Goal: Transaction & Acquisition: Book appointment/travel/reservation

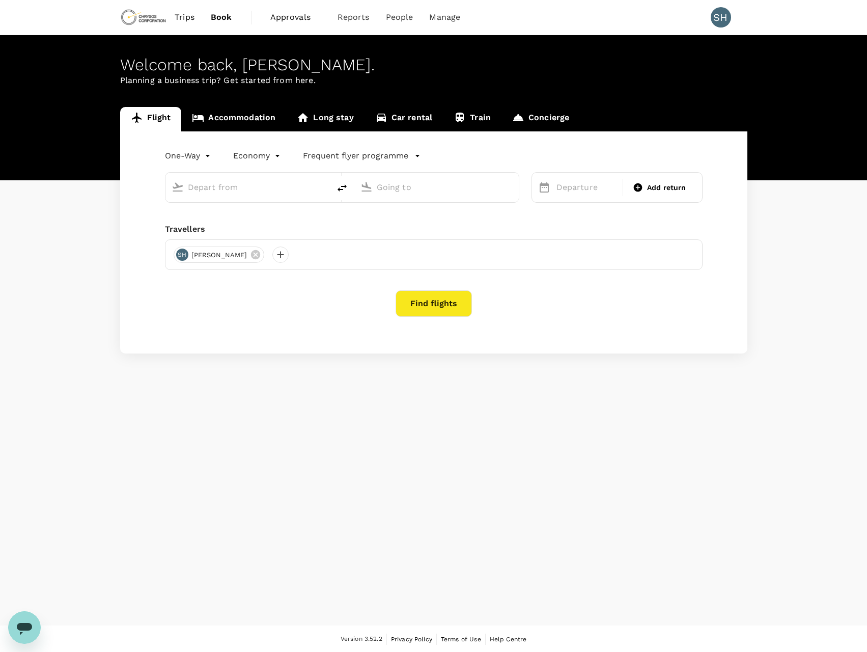
type input "[GEOGRAPHIC_DATA], [GEOGRAPHIC_DATA] (any)"
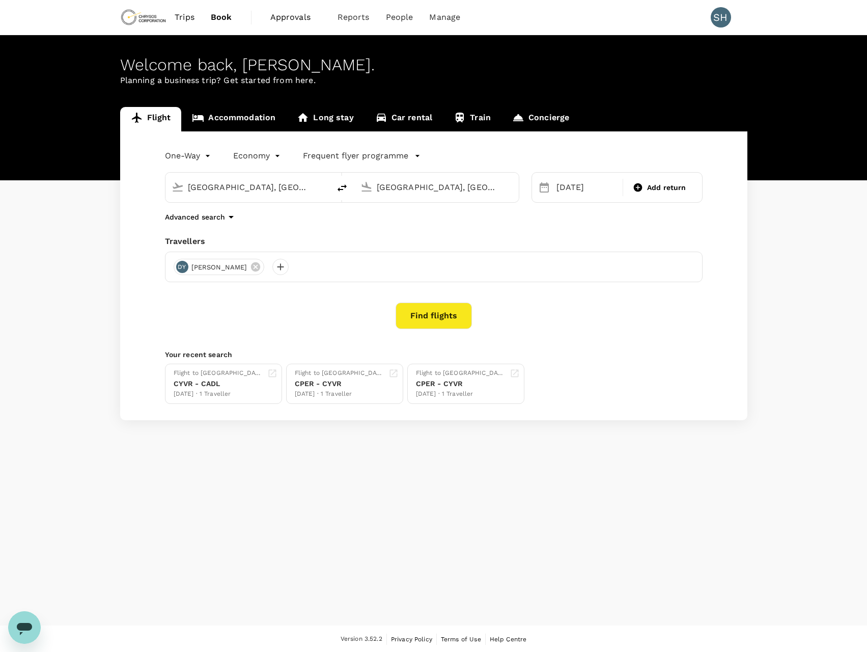
click at [184, 19] on span "Trips" at bounding box center [185, 17] width 20 height 12
type input "[GEOGRAPHIC_DATA], [GEOGRAPHIC_DATA] (any)"
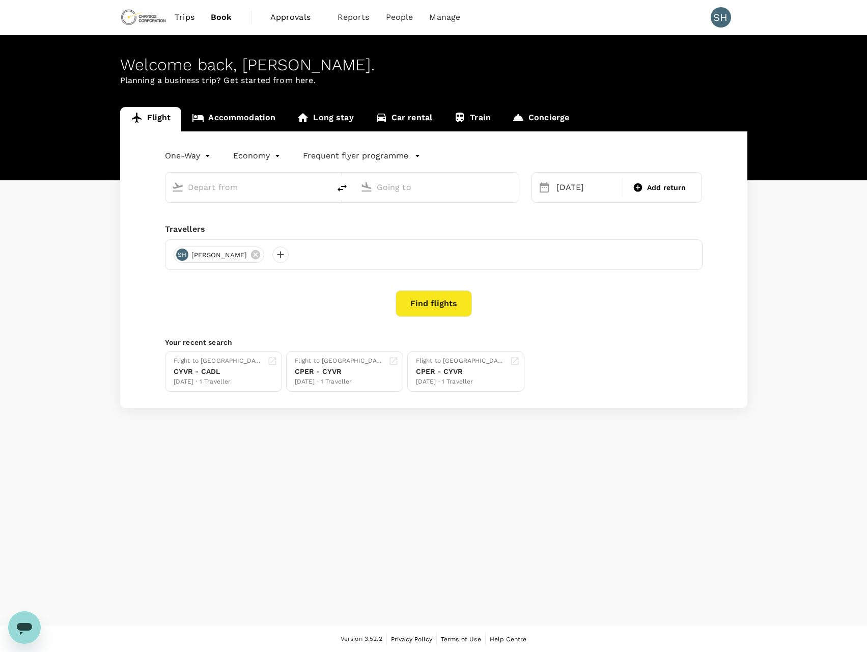
type input "Vancouver, Canada (any)"
type input "Adelaide, Australia (any)"
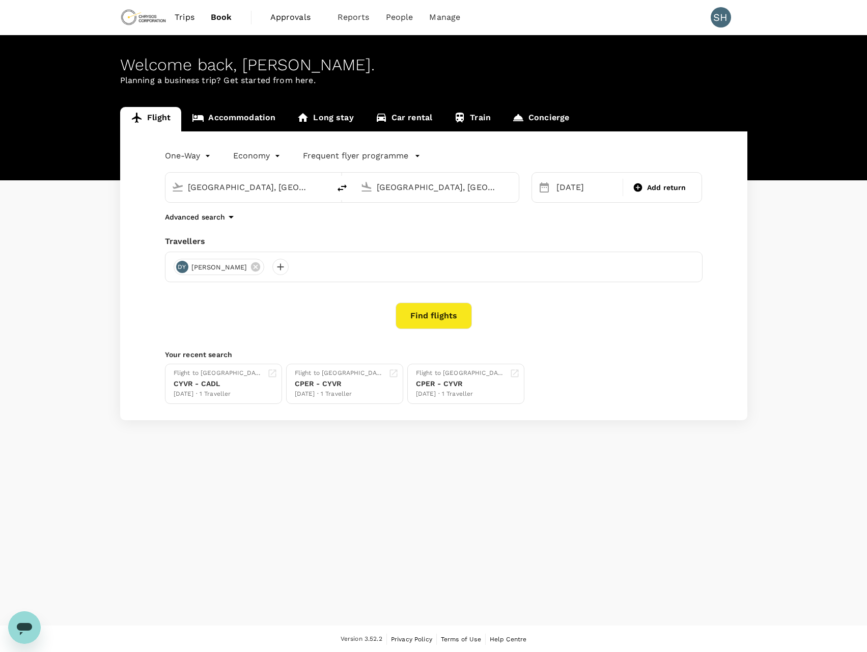
click at [188, 18] on span "Trips" at bounding box center [185, 17] width 20 height 12
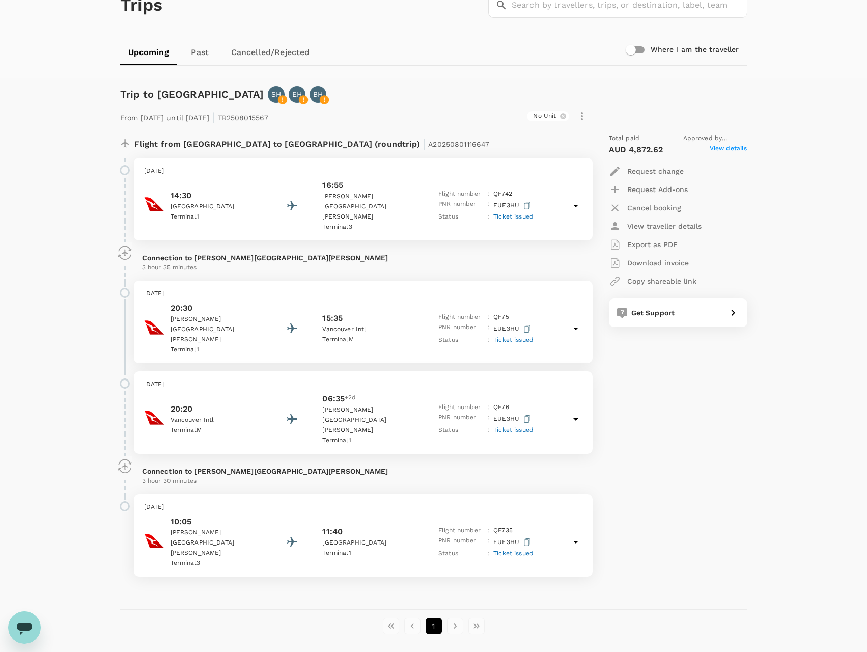
scroll to position [67, 0]
